Goal: Information Seeking & Learning: Learn about a topic

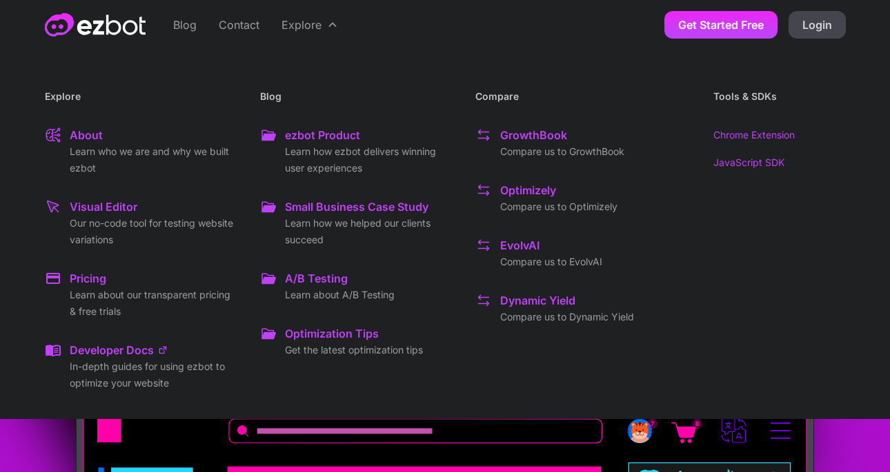
click at [174, 154] on p "Learn who we are and why we built ezbot" at bounding box center [154, 159] width 168 height 33
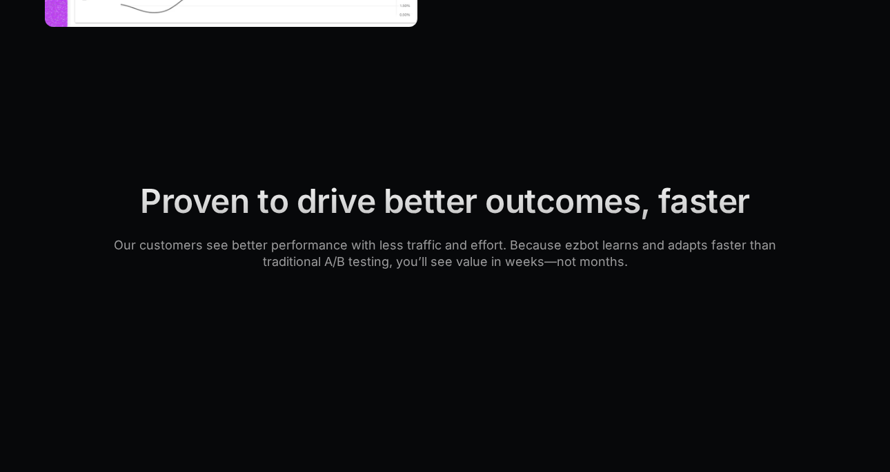
scroll to position [2269, 0]
